Goal: Information Seeking & Learning: Understand process/instructions

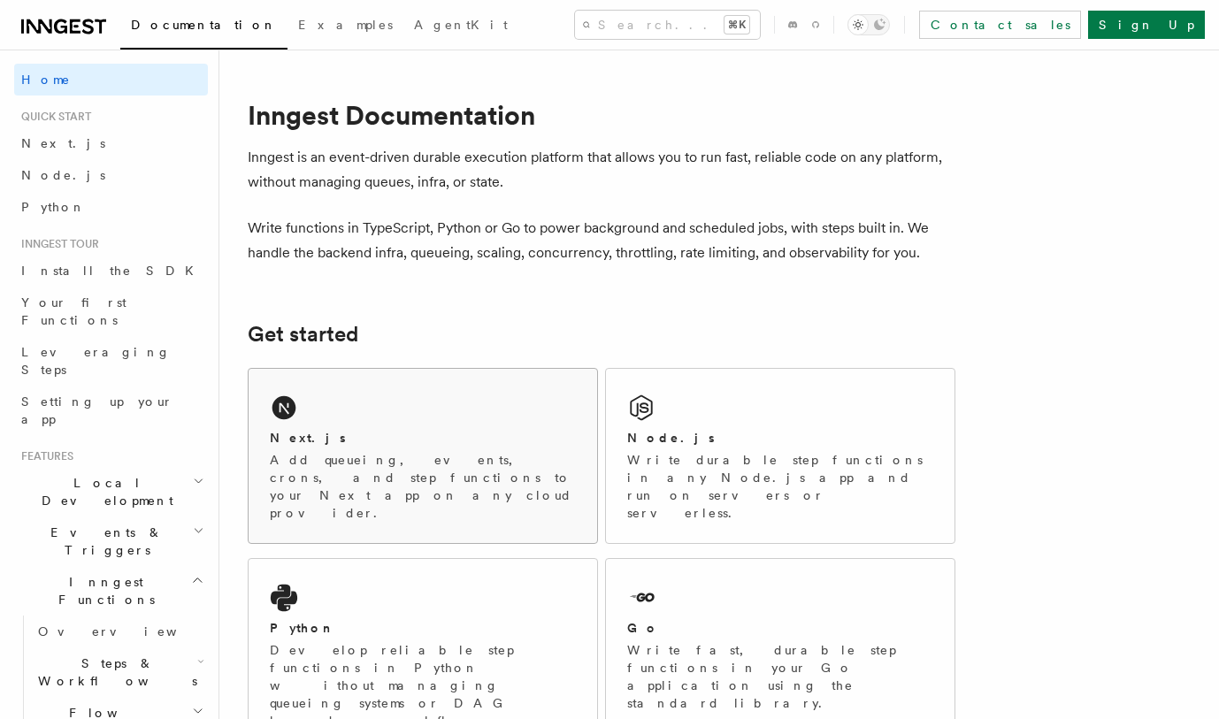
click at [441, 395] on div "Next.js Add queueing, events, crons, and step functions to your Next app on any…" at bounding box center [423, 456] width 349 height 174
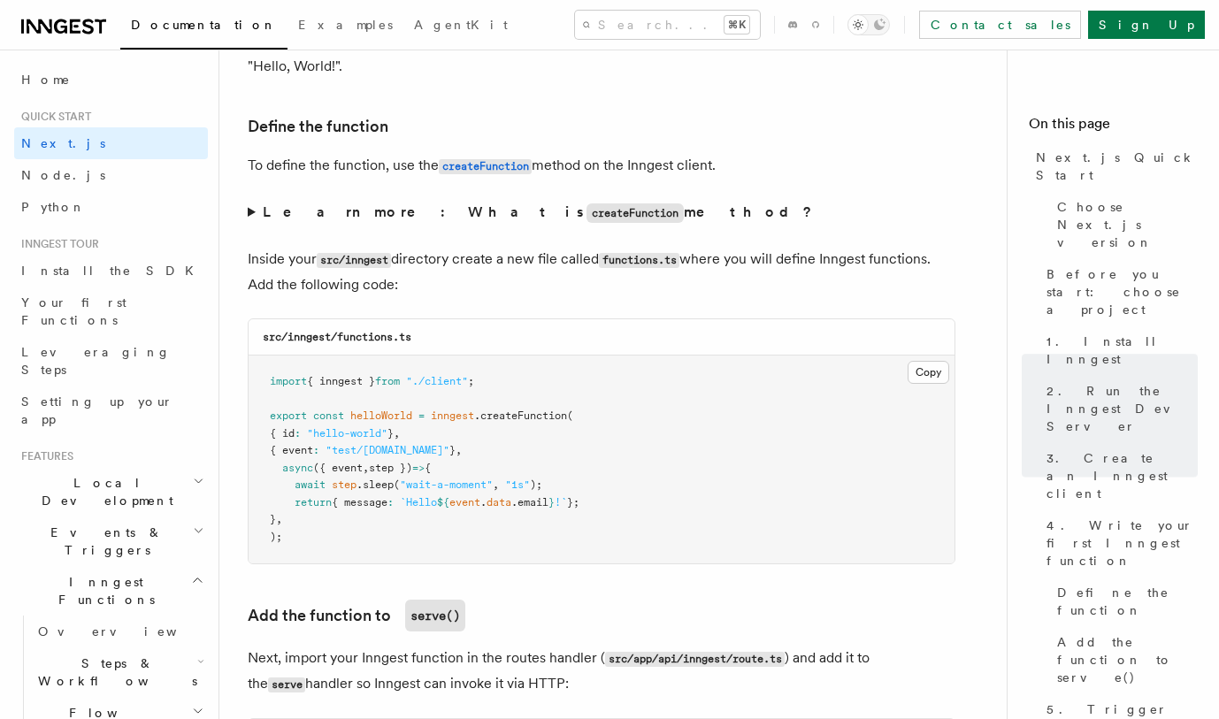
scroll to position [3026, 0]
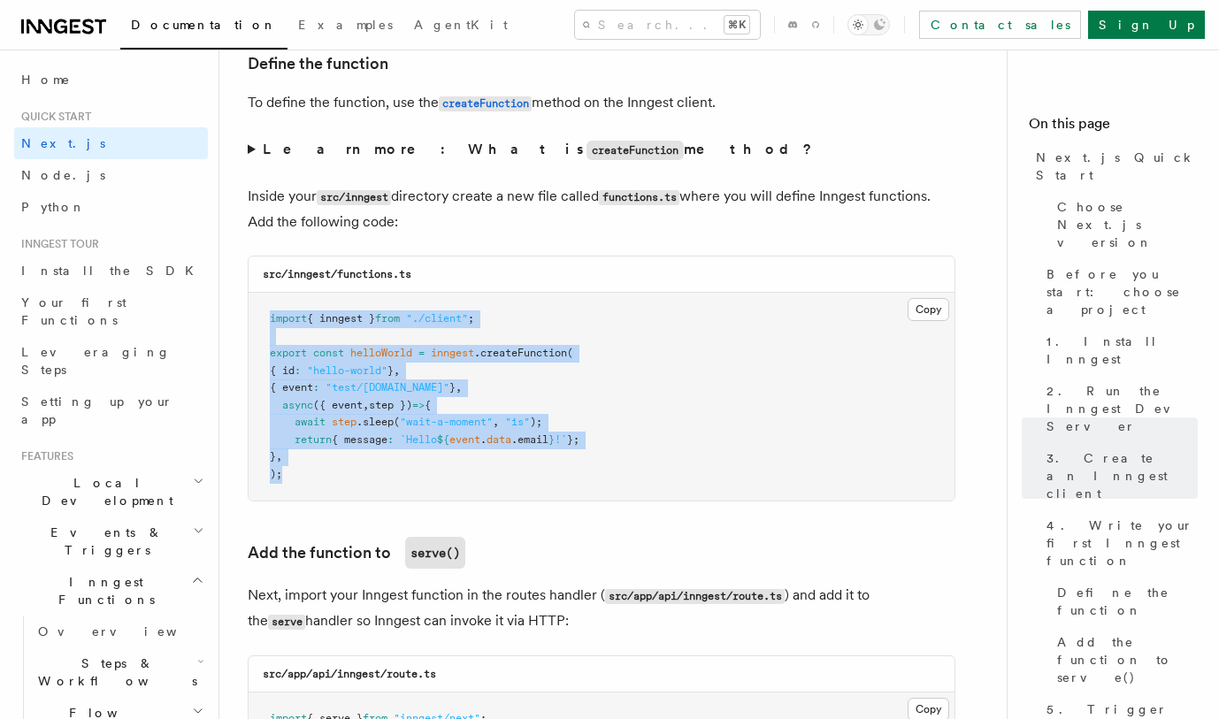
drag, startPoint x: 295, startPoint y: 479, endPoint x: 257, endPoint y: 329, distance: 155.1
click at [257, 329] on pre "import { inngest } from "./client" ; export const helloWorld = inngest .createF…" at bounding box center [602, 397] width 706 height 208
copy code "import { inngest } from "./client" ; export const helloWorld = inngest .createF…"
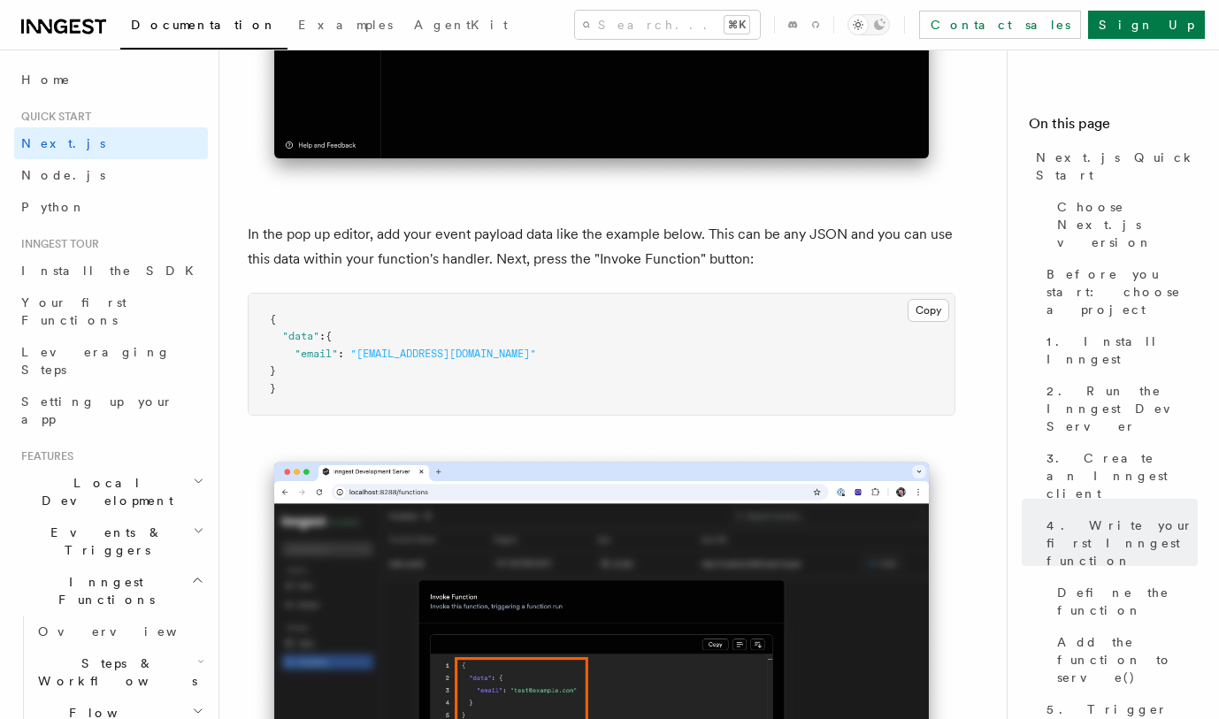
scroll to position [5203, 0]
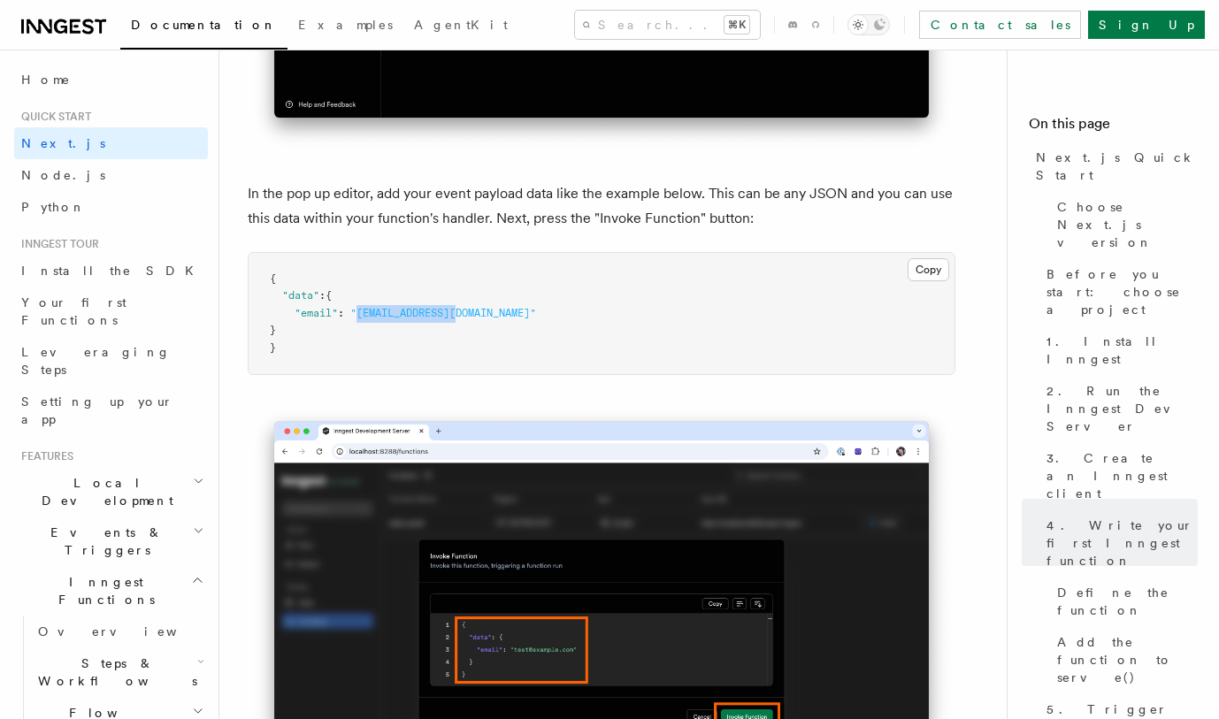
drag, startPoint x: 462, startPoint y: 321, endPoint x: 358, endPoint y: 323, distance: 103.5
click at [358, 319] on span ""[EMAIL_ADDRESS][DOMAIN_NAME]"" at bounding box center [443, 313] width 186 height 12
copy span "[EMAIL_ADDRESS][DOMAIN_NAME]"
click at [472, 318] on pre "{ "data" : { "email" : "[EMAIL_ADDRESS][DOMAIN_NAME]" } }" at bounding box center [602, 314] width 706 height 122
drag, startPoint x: 471, startPoint y: 318, endPoint x: 296, endPoint y: 326, distance: 174.5
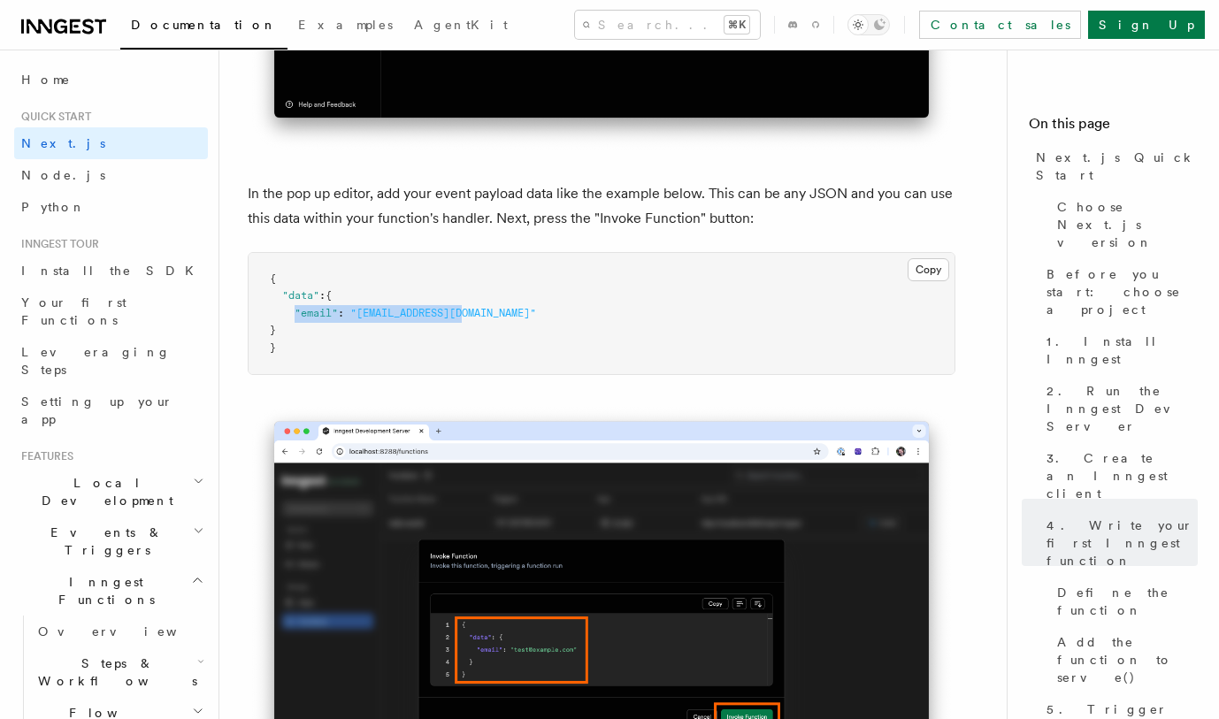
click at [296, 326] on pre "{ "data" : { "email" : "[EMAIL_ADDRESS][DOMAIN_NAME]" } }" at bounding box center [602, 314] width 706 height 122
copy span ""email" : "[EMAIL_ADDRESS][DOMAIN_NAME]""
